Goal: Find specific page/section: Find specific page/section

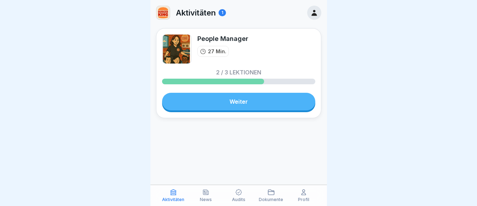
drag, startPoint x: 209, startPoint y: 197, endPoint x: 213, endPoint y: 197, distance: 4.2
click at [209, 197] on div "News" at bounding box center [205, 195] width 29 height 13
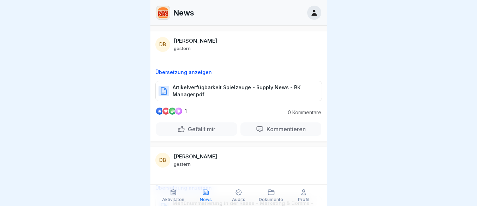
click at [269, 197] on p "Dokumente" at bounding box center [271, 199] width 24 height 5
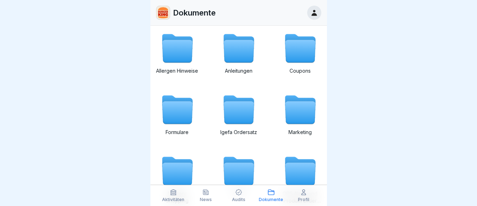
click at [177, 115] on icon at bounding box center [177, 113] width 30 height 23
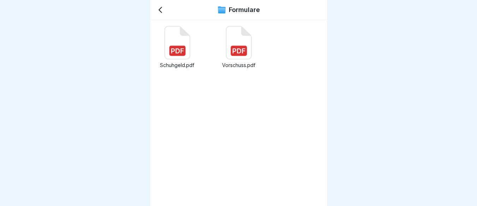
click at [176, 51] on icon at bounding box center [177, 50] width 13 height 5
